Goal: Task Accomplishment & Management: Manage account settings

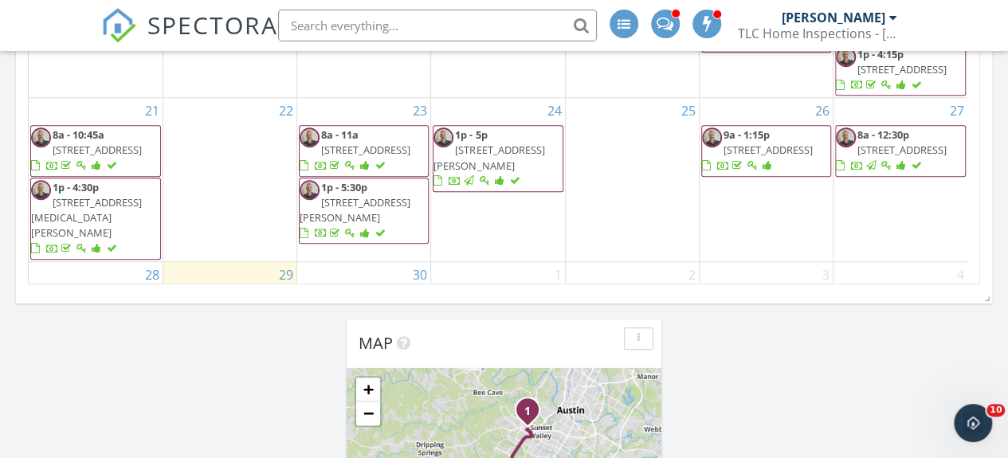
scroll to position [67, 0]
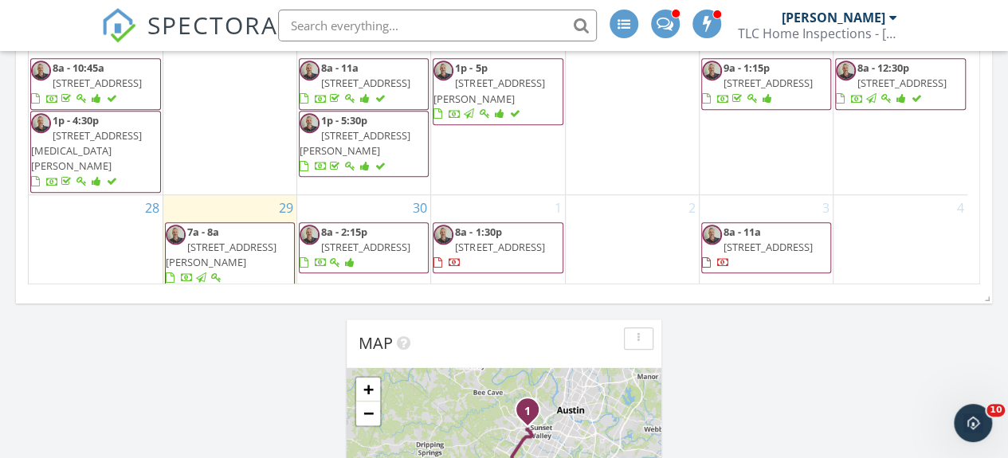
click at [805, 234] on span "8a - 11a 141 Capernaum Ct, Mountain City 78610" at bounding box center [766, 248] width 128 height 47
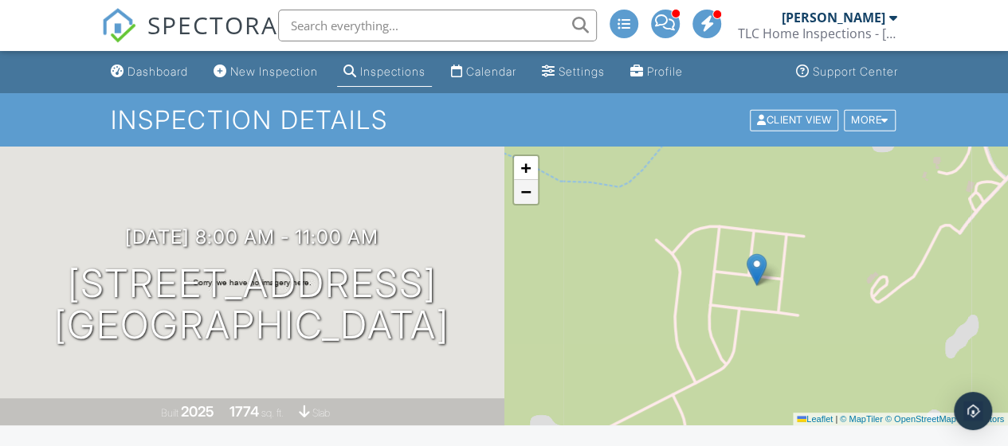
click at [532, 202] on link "−" at bounding box center [526, 192] width 24 height 24
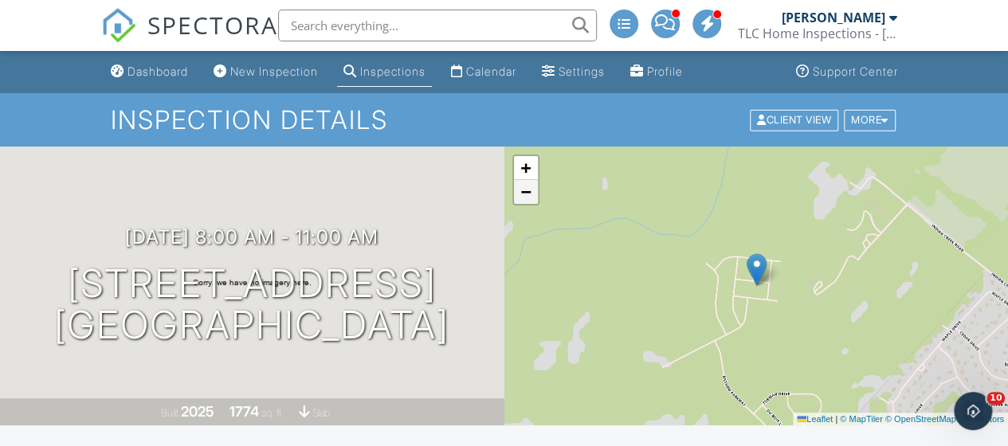
click at [532, 202] on link "−" at bounding box center [526, 192] width 24 height 24
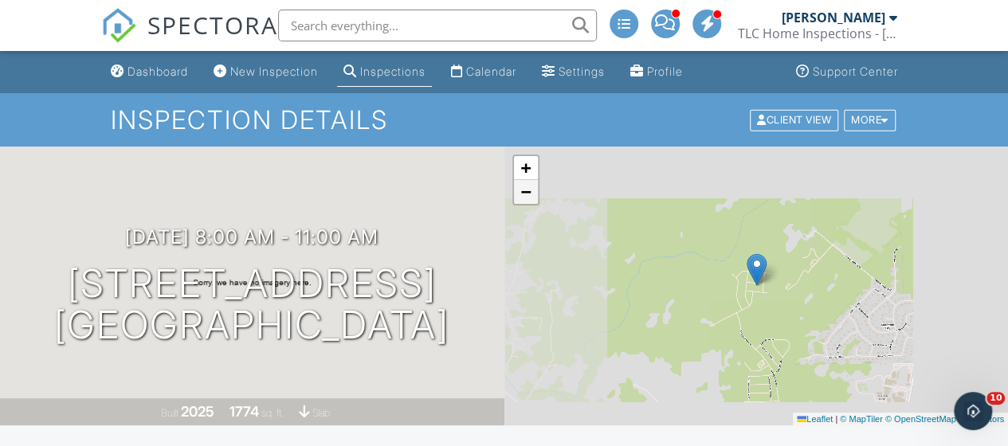
click at [532, 202] on link "−" at bounding box center [526, 192] width 24 height 24
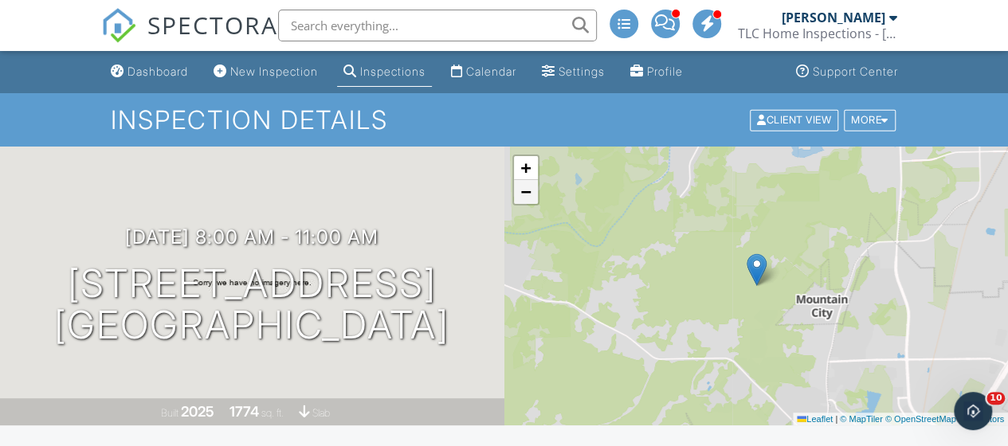
click at [532, 202] on link "−" at bounding box center [526, 192] width 24 height 24
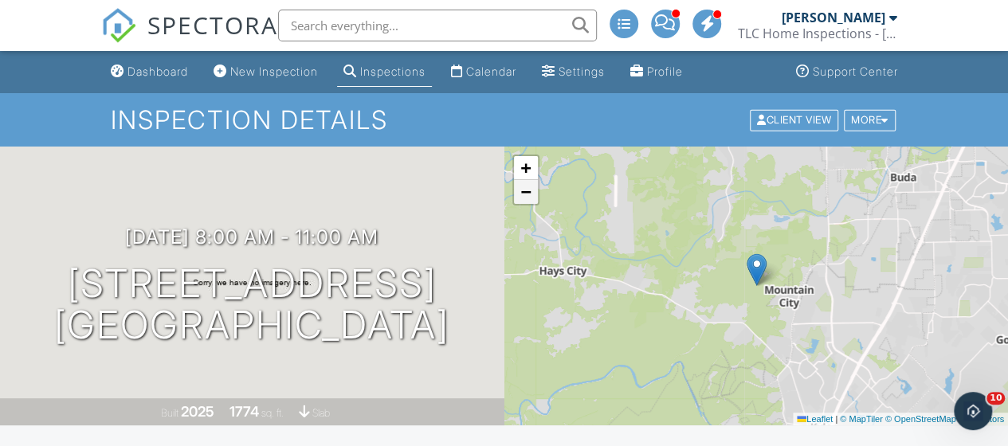
click at [532, 202] on link "−" at bounding box center [526, 192] width 24 height 24
